Goal: Check status: Check status

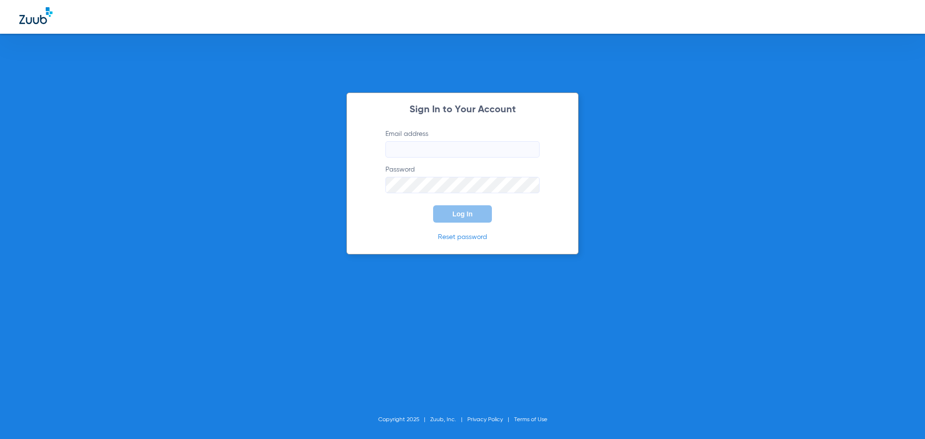
type input "[EMAIL_ADDRESS][DOMAIN_NAME]"
click at [470, 211] on span "Log In" at bounding box center [462, 214] width 20 height 8
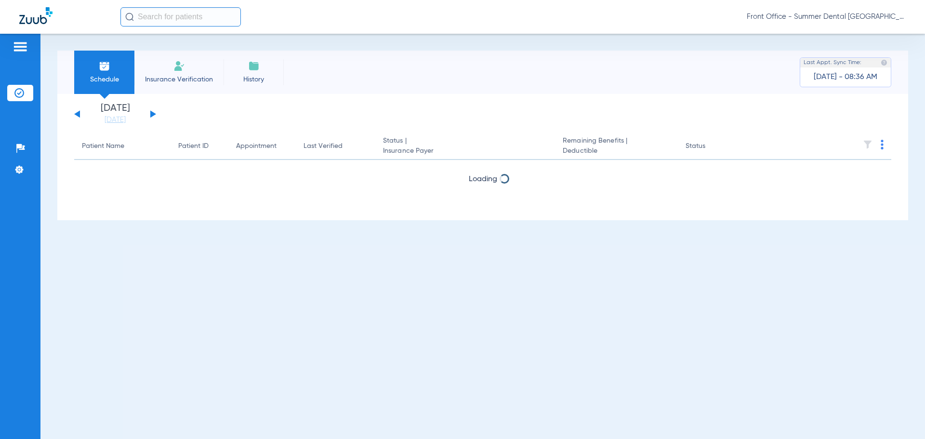
click at [158, 116] on app-single-date-navigator "[DATE] [DATE] [DATE] [DATE] [DATE] [DATE] [DATE] [DATE] [DATE] [DATE] [DATE] [D…" at bounding box center [482, 114] width 817 height 21
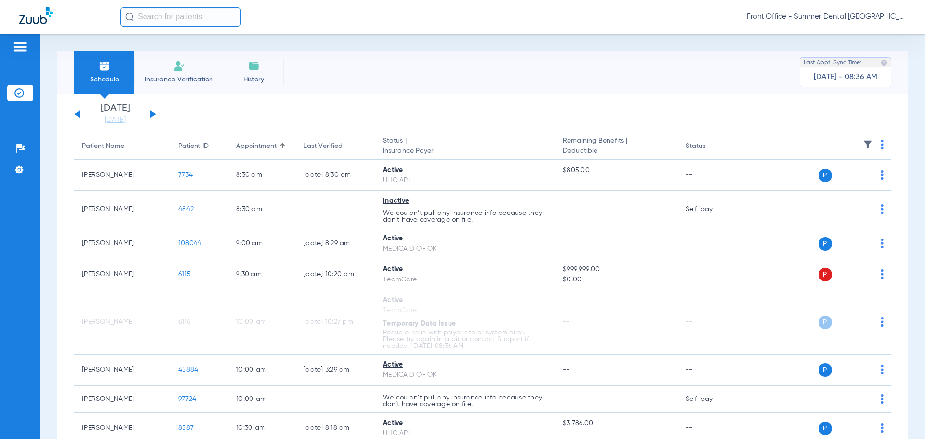
click at [153, 114] on button at bounding box center [153, 113] width 6 height 7
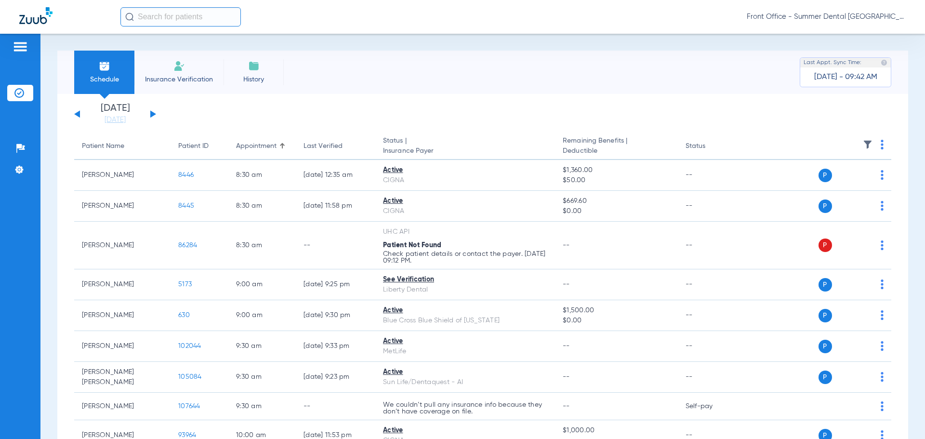
click at [152, 111] on div "[DATE] [DATE] [DATE] [DATE] [DATE] [DATE] [DATE] [DATE] [DATE] [DATE] [DATE] [D…" at bounding box center [115, 114] width 82 height 21
click at [152, 112] on button at bounding box center [153, 113] width 6 height 7
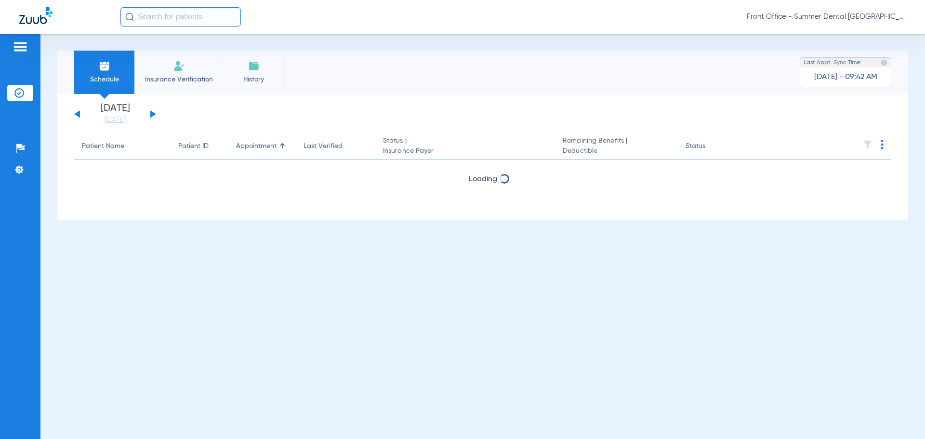
click at [153, 113] on button at bounding box center [153, 113] width 6 height 7
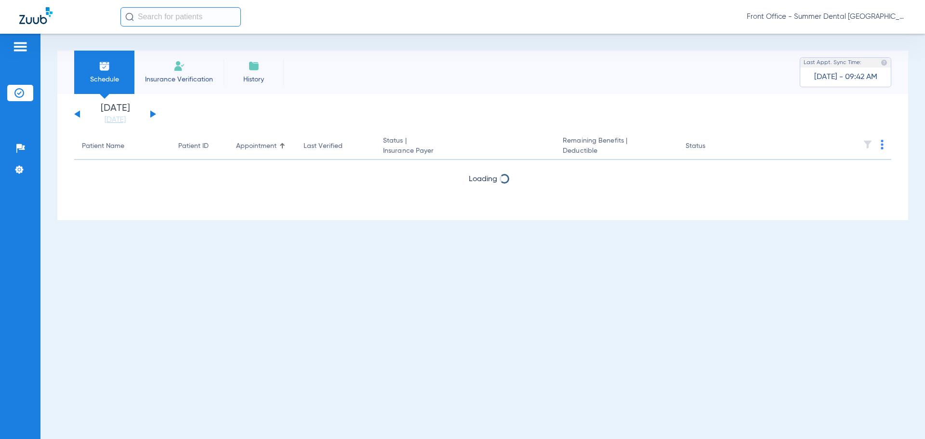
click at [153, 113] on button at bounding box center [153, 113] width 6 height 7
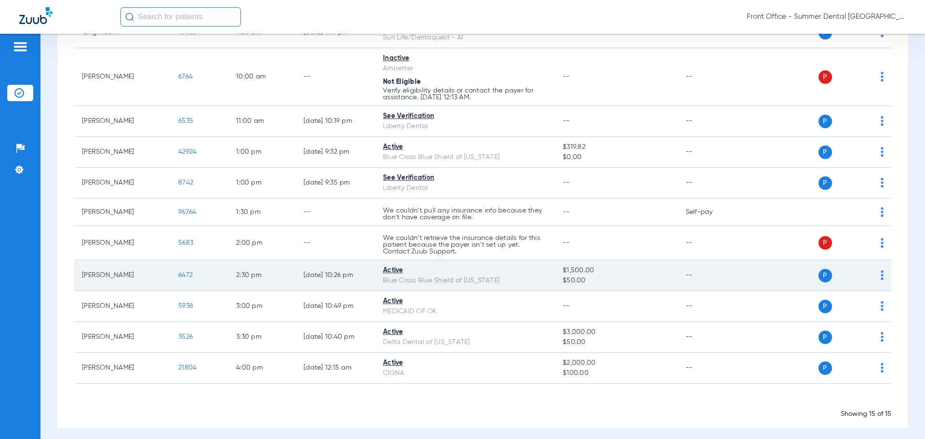
scroll to position [269, 0]
